Goal: Information Seeking & Learning: Learn about a topic

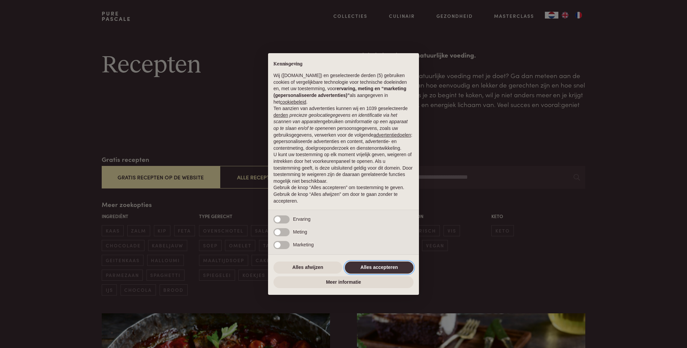
click at [370, 269] on button "Alles accepteren" at bounding box center [379, 268] width 69 height 12
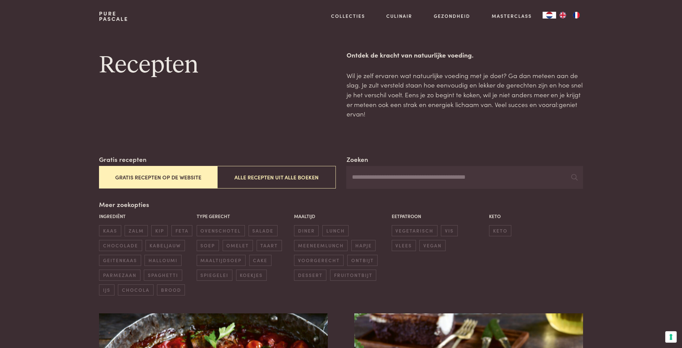
scroll to position [34, 0]
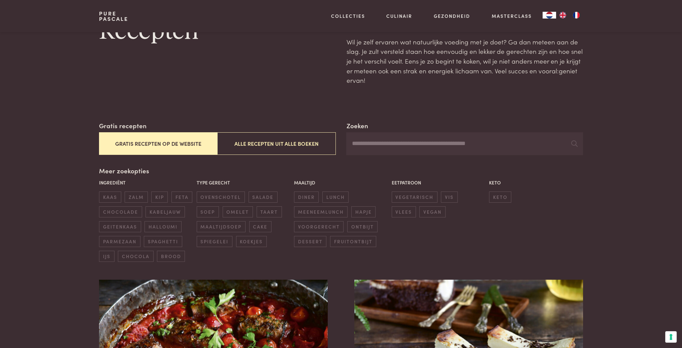
click at [165, 146] on button "Gratis recepten op de website" at bounding box center [158, 143] width 118 height 23
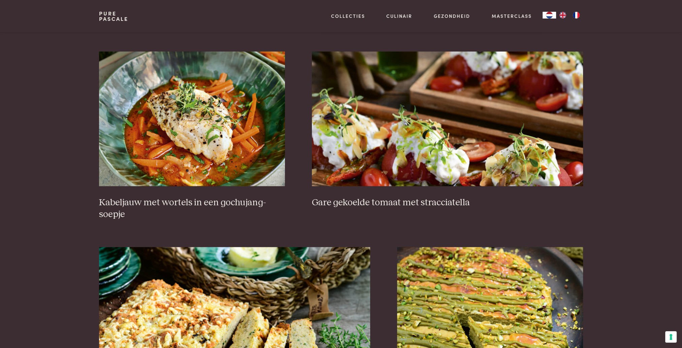
scroll to position [457, 0]
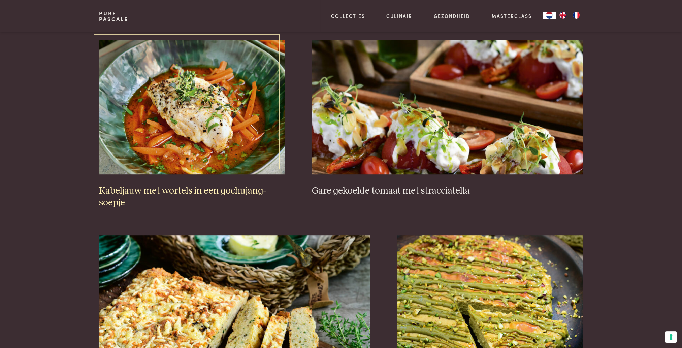
click at [198, 118] on img at bounding box center [192, 107] width 186 height 135
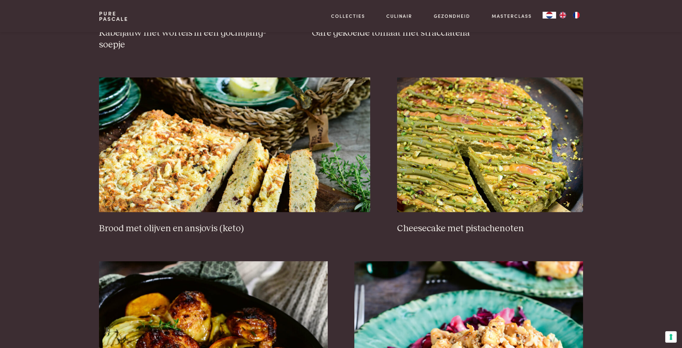
scroll to position [626, 0]
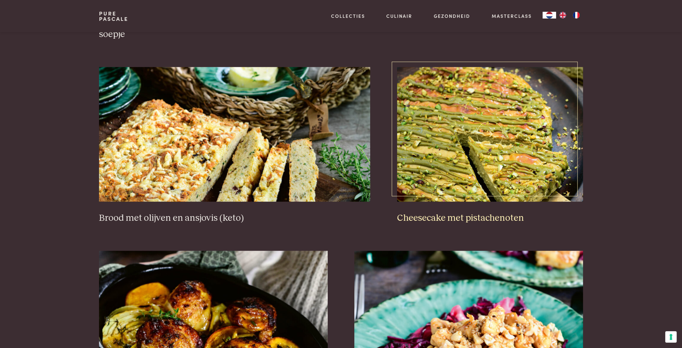
click at [475, 165] on img at bounding box center [490, 134] width 186 height 135
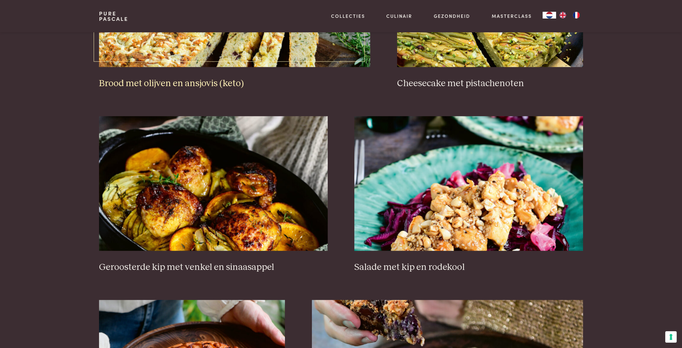
scroll to position [794, 0]
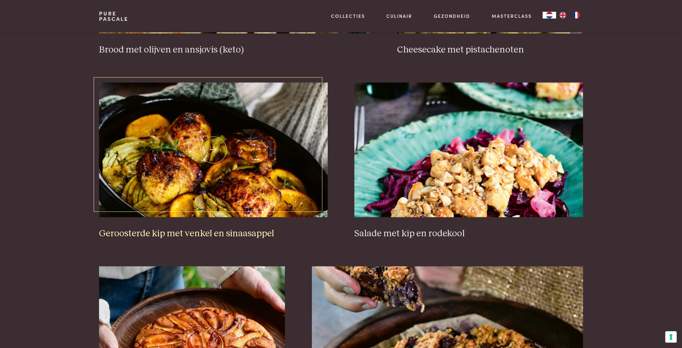
click at [275, 150] on img at bounding box center [213, 149] width 228 height 135
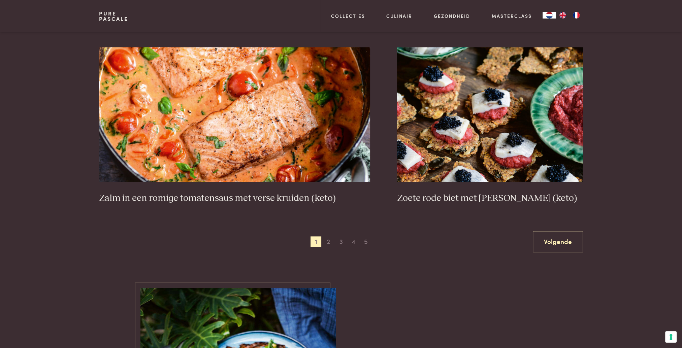
scroll to position [1198, 0]
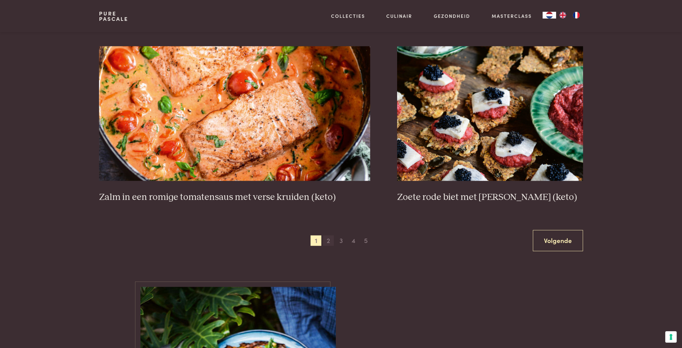
click at [326, 240] on span "2" at bounding box center [328, 240] width 11 height 11
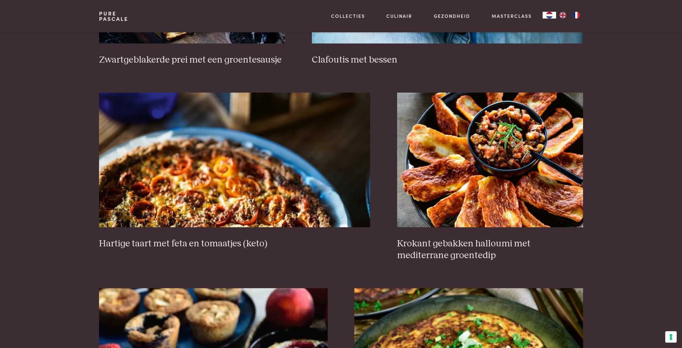
scroll to position [592, 0]
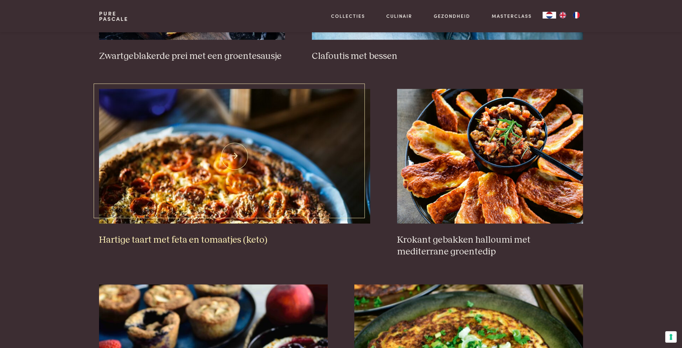
click at [263, 172] on img at bounding box center [234, 156] width 271 height 135
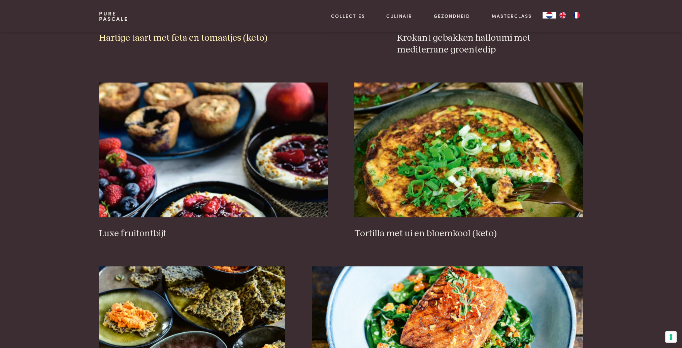
scroll to position [828, 0]
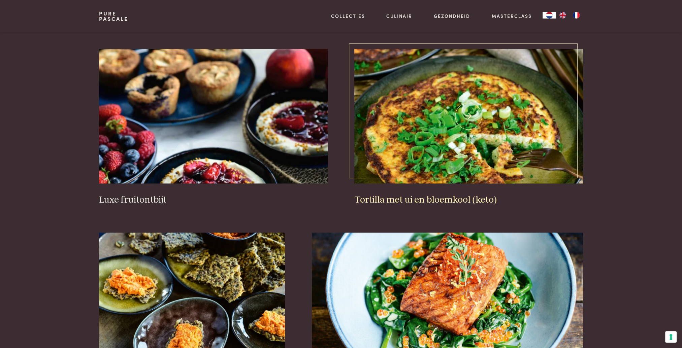
click at [445, 139] on img at bounding box center [468, 116] width 228 height 135
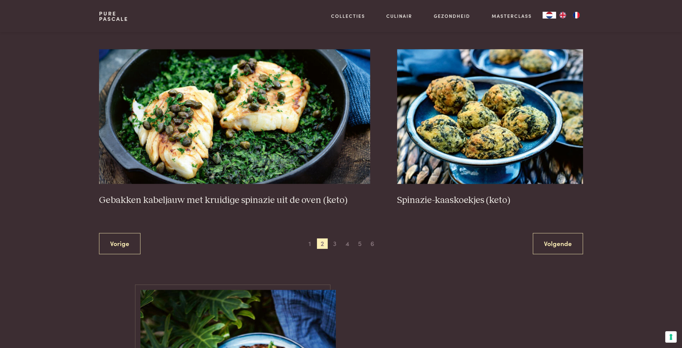
scroll to position [1198, 0]
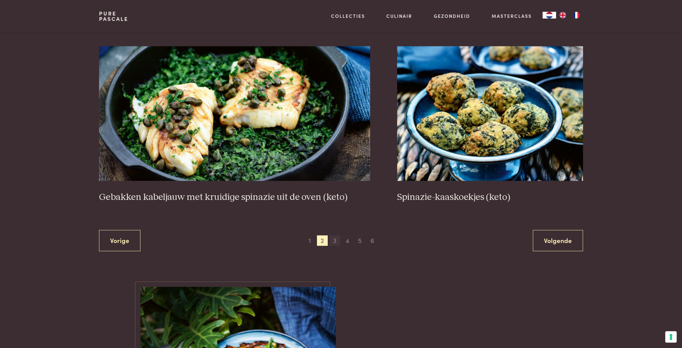
click at [333, 241] on span "3" at bounding box center [334, 240] width 11 height 11
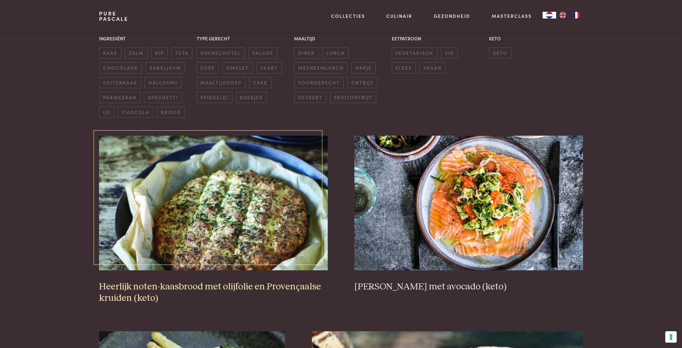
scroll to position [222, 0]
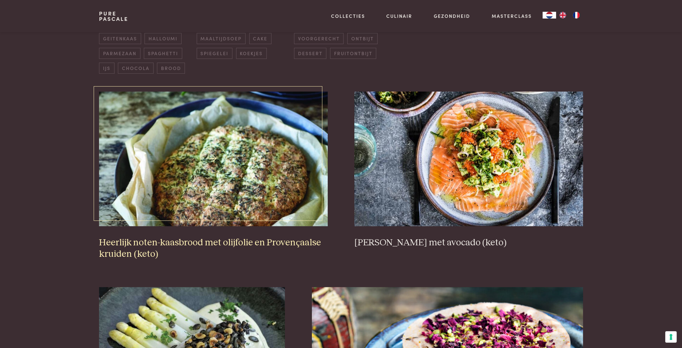
click at [246, 163] on img at bounding box center [213, 159] width 228 height 135
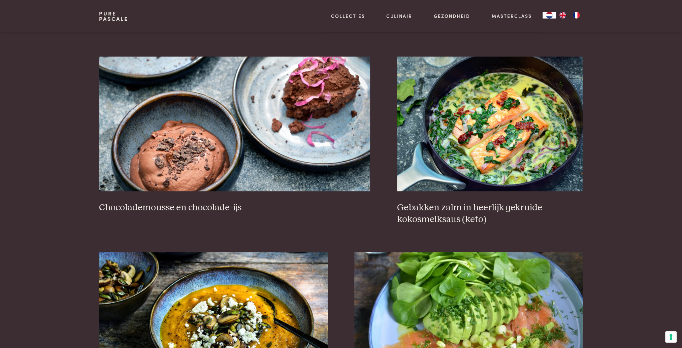
scroll to position [659, 0]
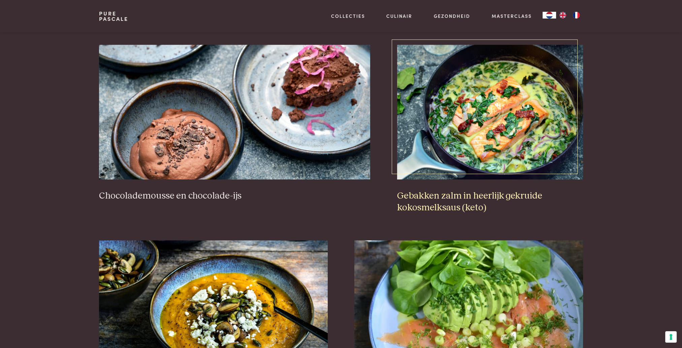
click at [511, 131] on img at bounding box center [490, 112] width 186 height 135
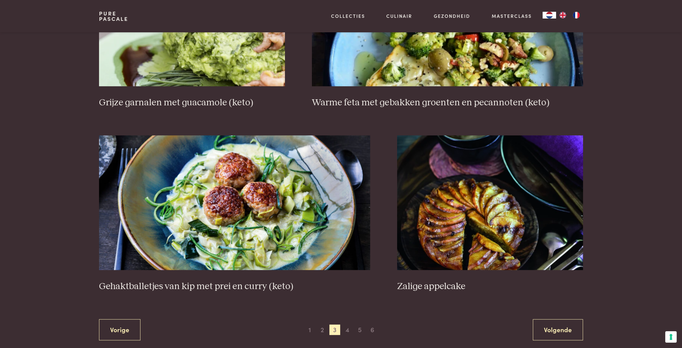
scroll to position [1232, 0]
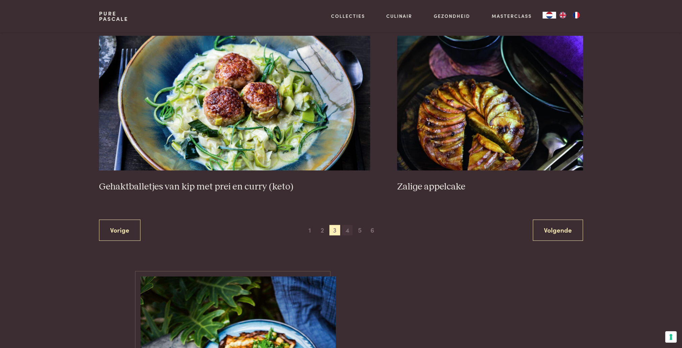
click at [348, 230] on span "4" at bounding box center [347, 230] width 11 height 11
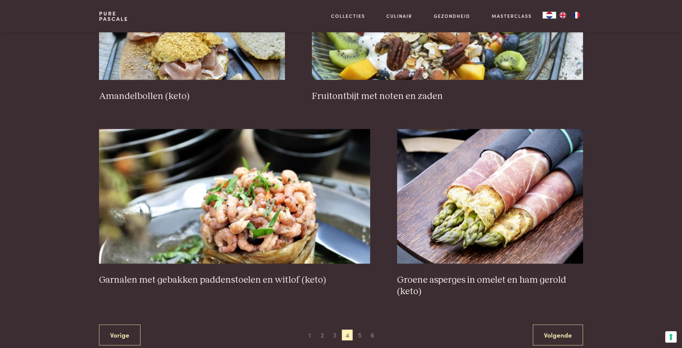
scroll to position [1131, 0]
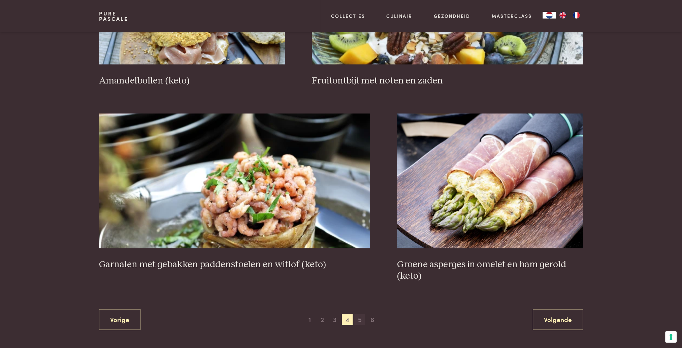
click at [360, 319] on span "5" at bounding box center [359, 319] width 11 height 11
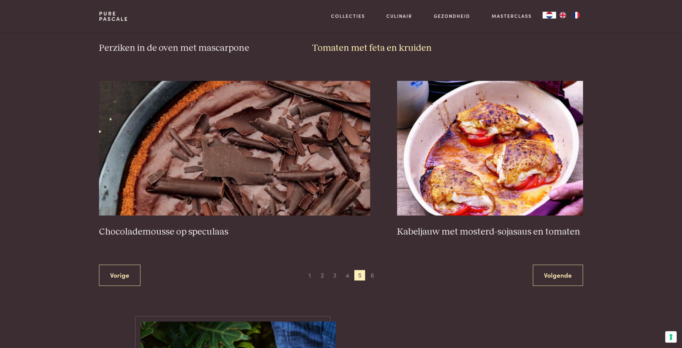
scroll to position [1164, 0]
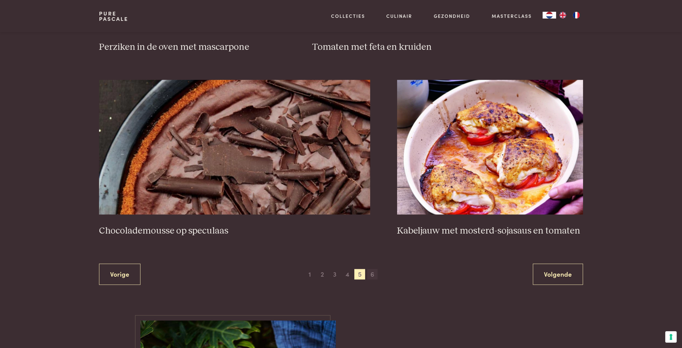
click at [373, 275] on span "6" at bounding box center [372, 274] width 11 height 11
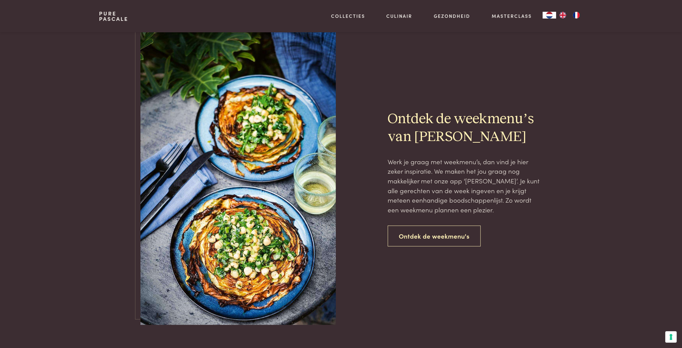
scroll to position [525, 0]
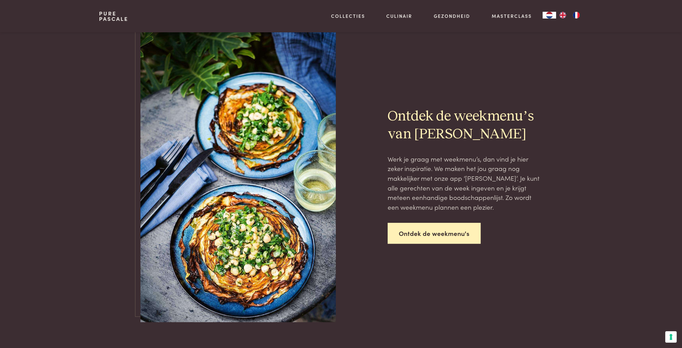
click at [432, 237] on link "Ontdek de weekmenu's" at bounding box center [433, 233] width 93 height 21
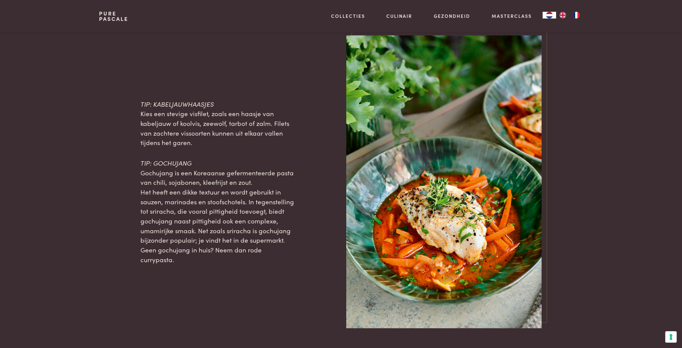
scroll to position [639, 0]
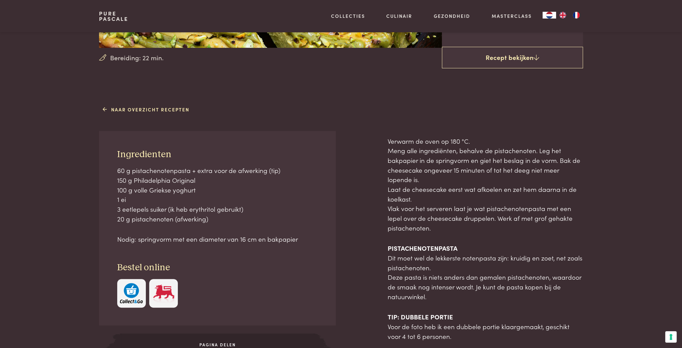
scroll to position [202, 0]
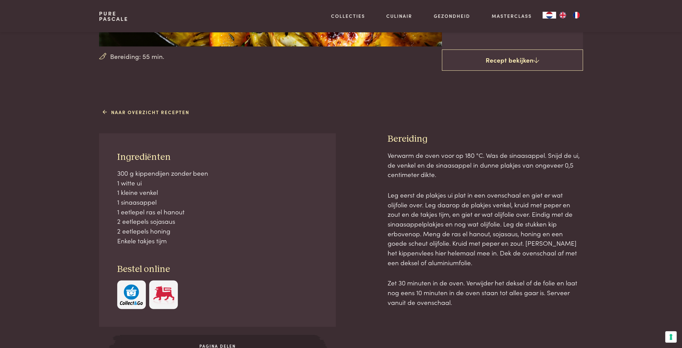
scroll to position [168, 0]
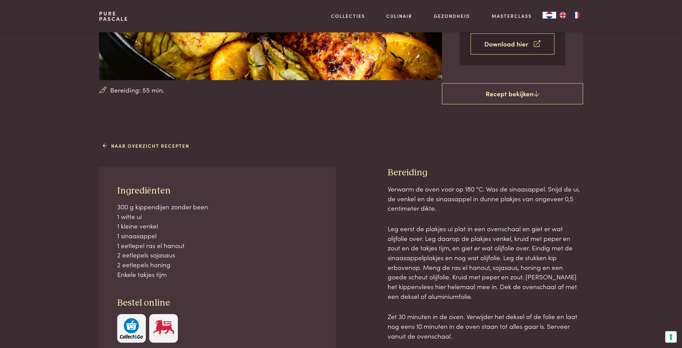
click at [514, 48] on link "Download hier" at bounding box center [512, 43] width 84 height 21
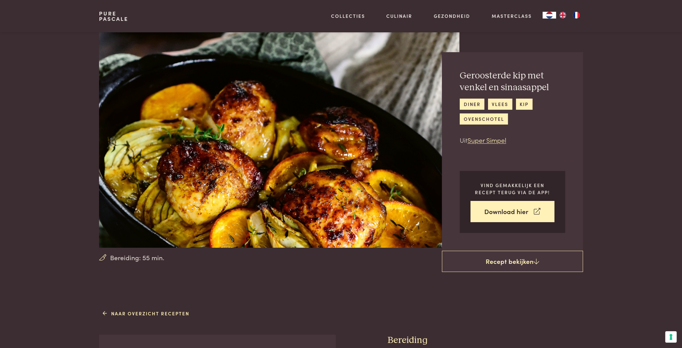
scroll to position [0, 0]
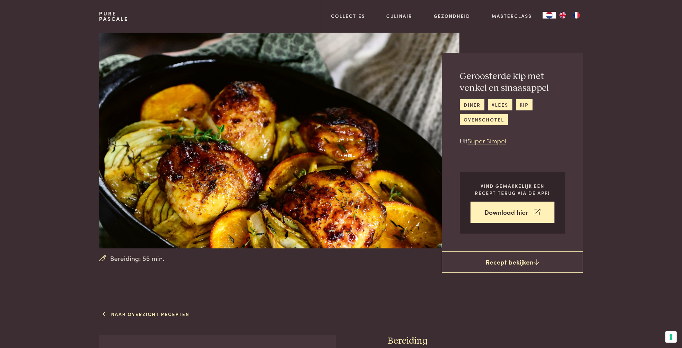
click at [21, 164] on section "Bereiding: 55 min. Geroosterde kip met venkel en sinaasappel diner vlees kip ov…" at bounding box center [341, 142] width 682 height 220
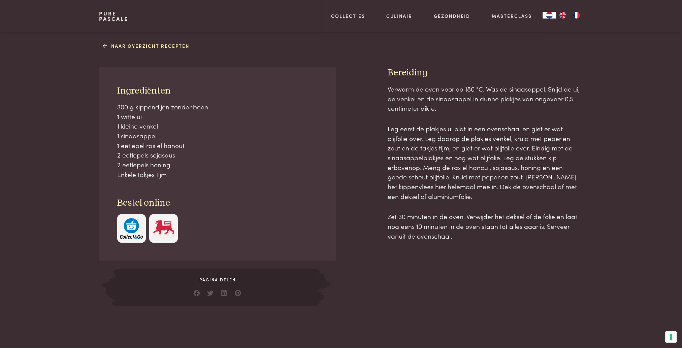
scroll to position [269, 0]
click at [393, 309] on main "Bereiding: 55 min. Geroosterde kip met venkel en sinaasappel diner vlees kip ov…" at bounding box center [341, 209] width 682 height 957
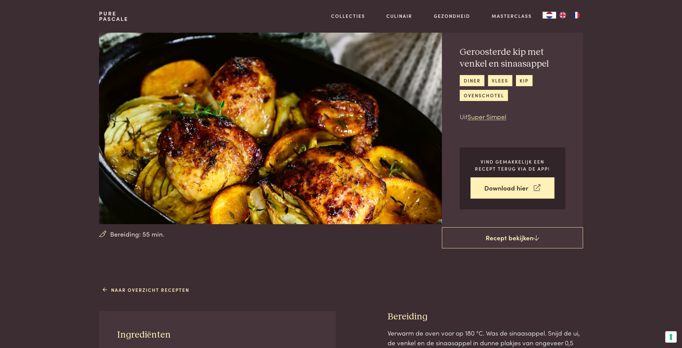
scroll to position [0, 0]
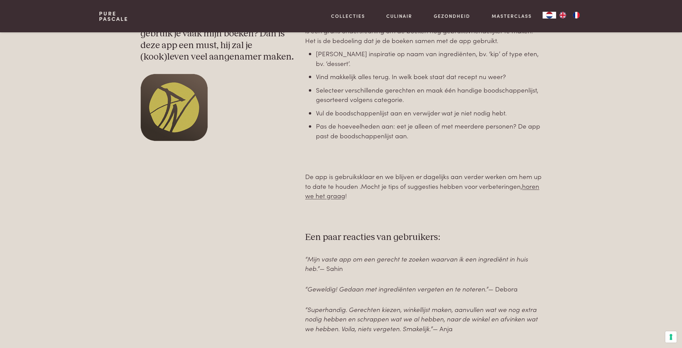
scroll to position [337, 0]
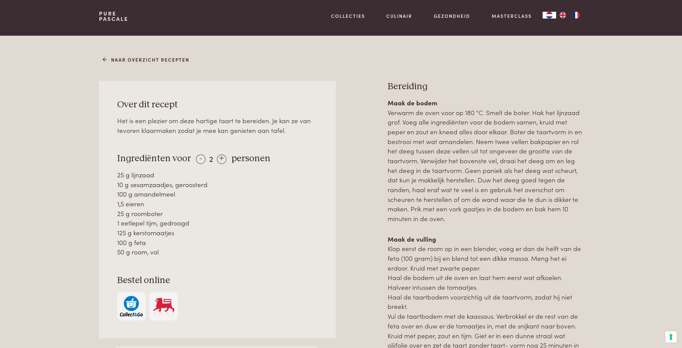
scroll to position [303, 0]
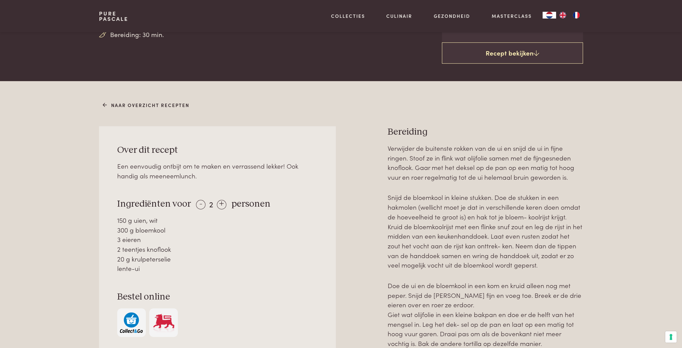
scroll to position [236, 0]
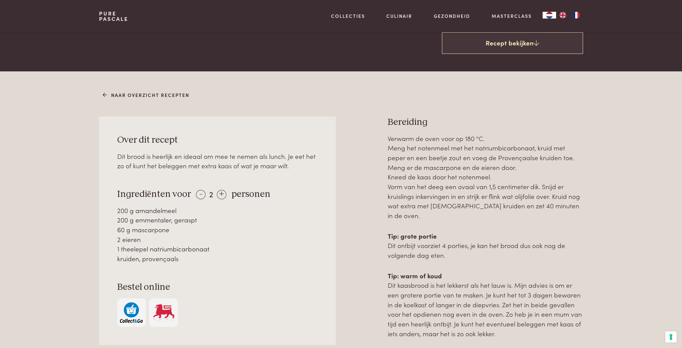
scroll to position [303, 0]
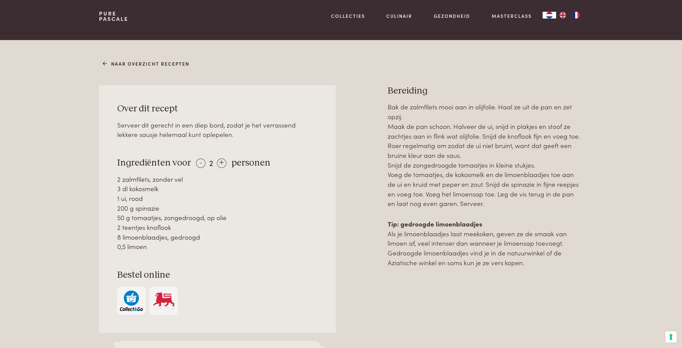
scroll to position [236, 0]
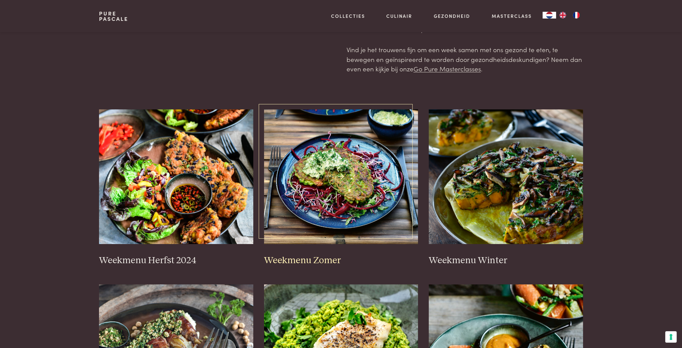
scroll to position [67, 0]
click at [209, 200] on img at bounding box center [176, 176] width 154 height 135
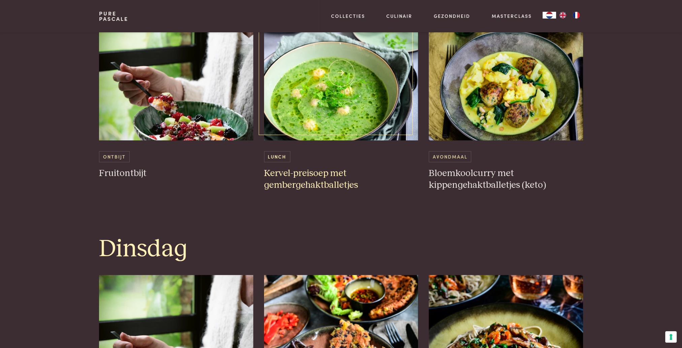
scroll to position [404, 0]
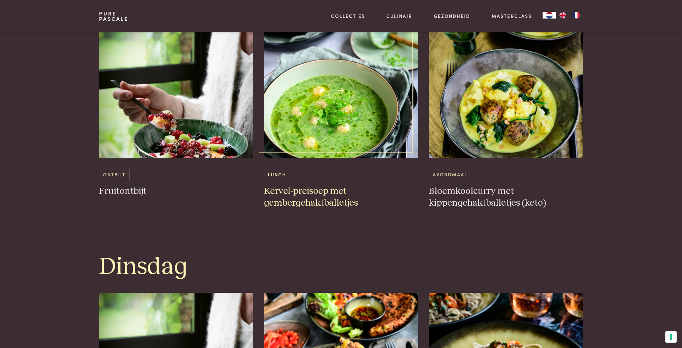
click at [333, 198] on h3 "Kervel-preisoep met gembergehaktballetjes" at bounding box center [341, 196] width 154 height 23
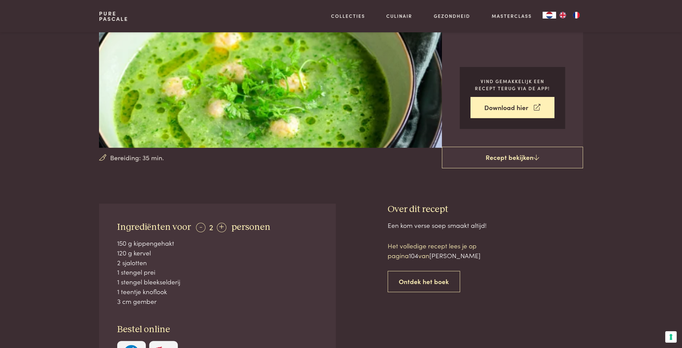
scroll to position [101, 0]
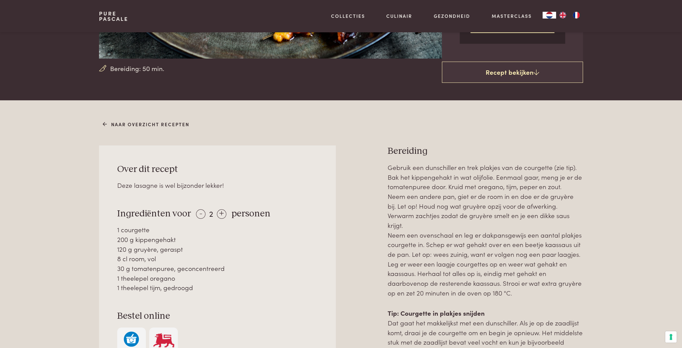
scroll to position [202, 0]
